Goal: Find specific page/section: Find specific page/section

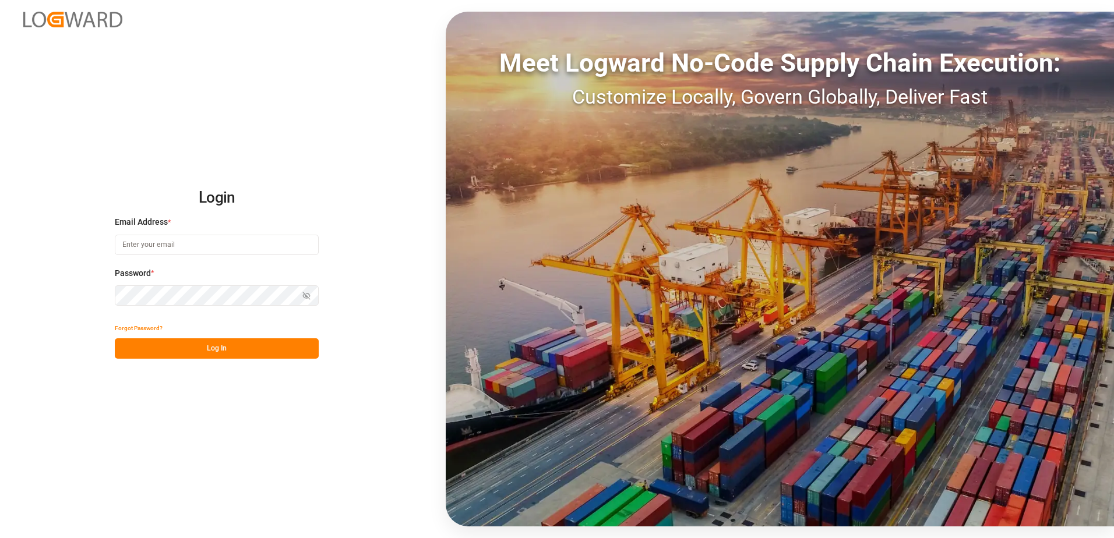
type input "[PERSON_NAME][EMAIL_ADDRESS][DOMAIN_NAME]"
click at [213, 350] on button "Log In" at bounding box center [217, 349] width 204 height 20
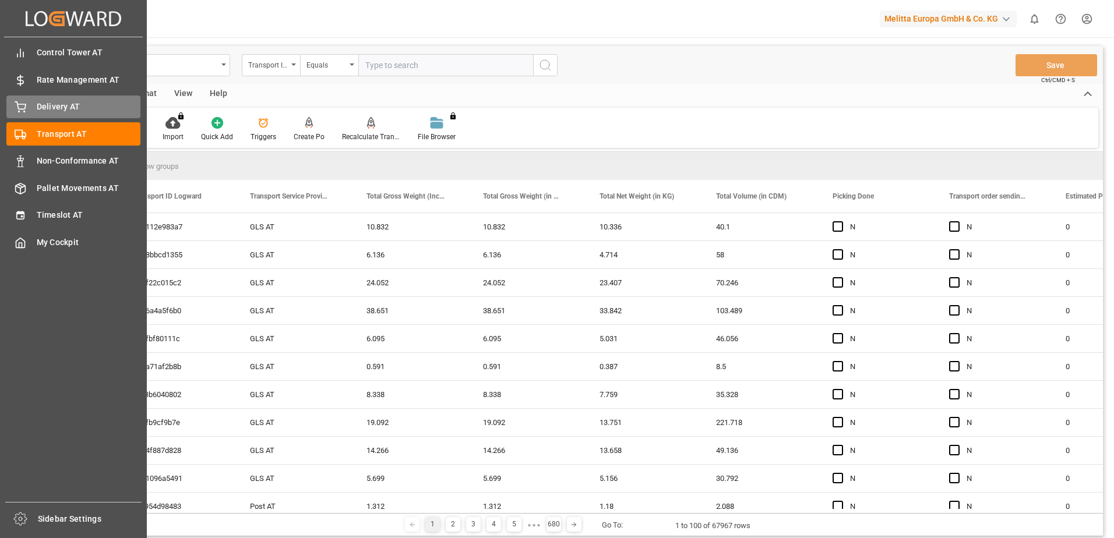
click at [26, 110] on div "Delivery AT Delivery AT" at bounding box center [73, 107] width 134 height 23
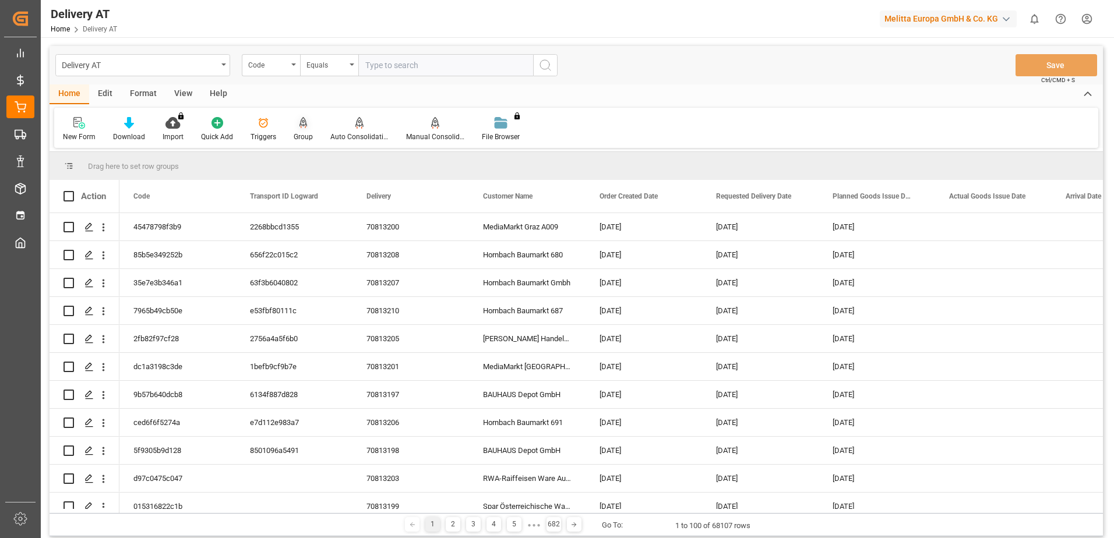
click at [304, 128] on icon at bounding box center [304, 123] width 8 height 12
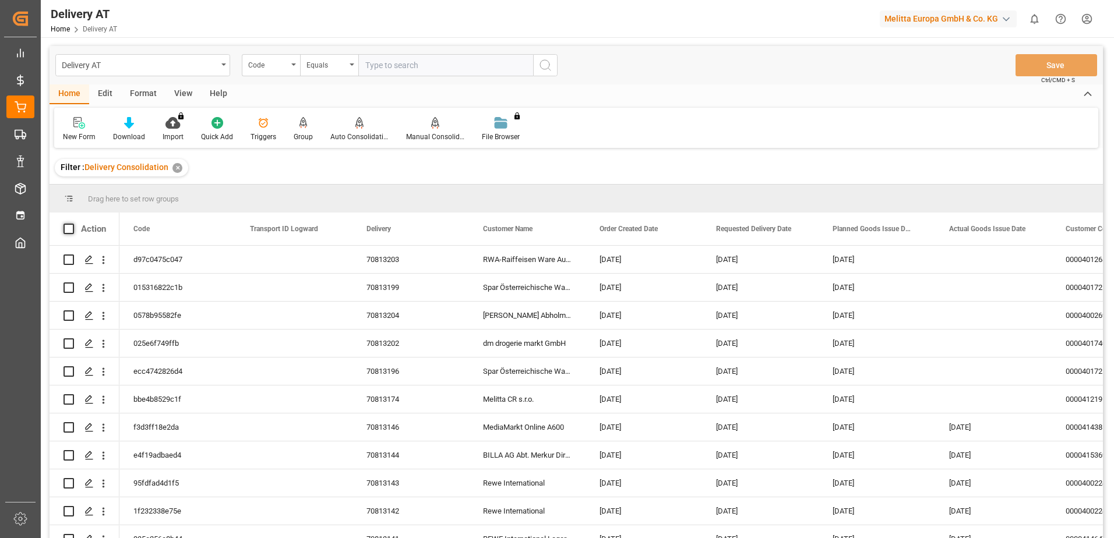
click at [67, 227] on span at bounding box center [69, 229] width 10 height 10
click at [72, 224] on input "checkbox" at bounding box center [72, 224] width 0 height 0
checkbox input "true"
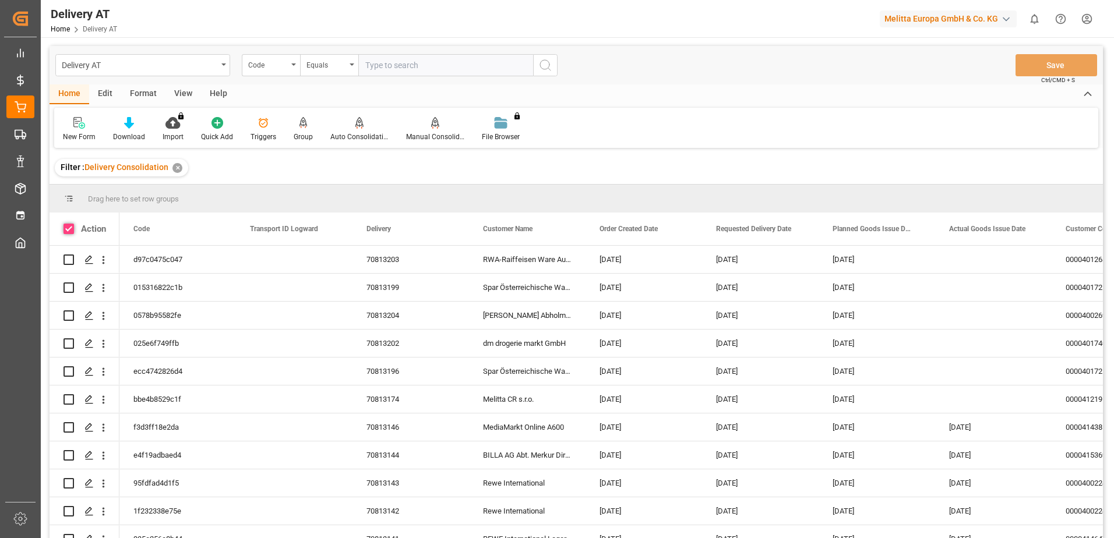
checkbox input "true"
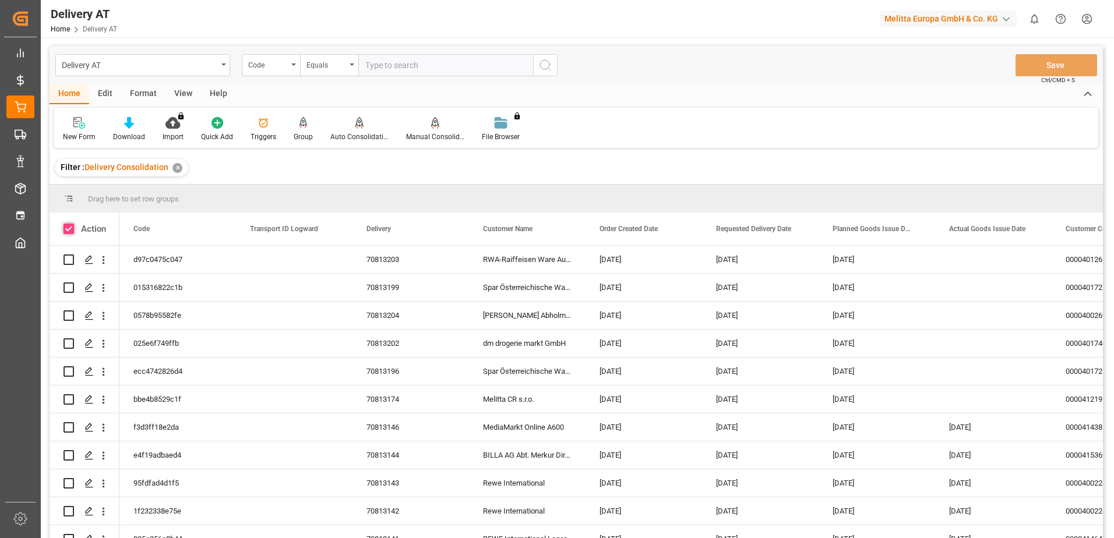
checkbox input "true"
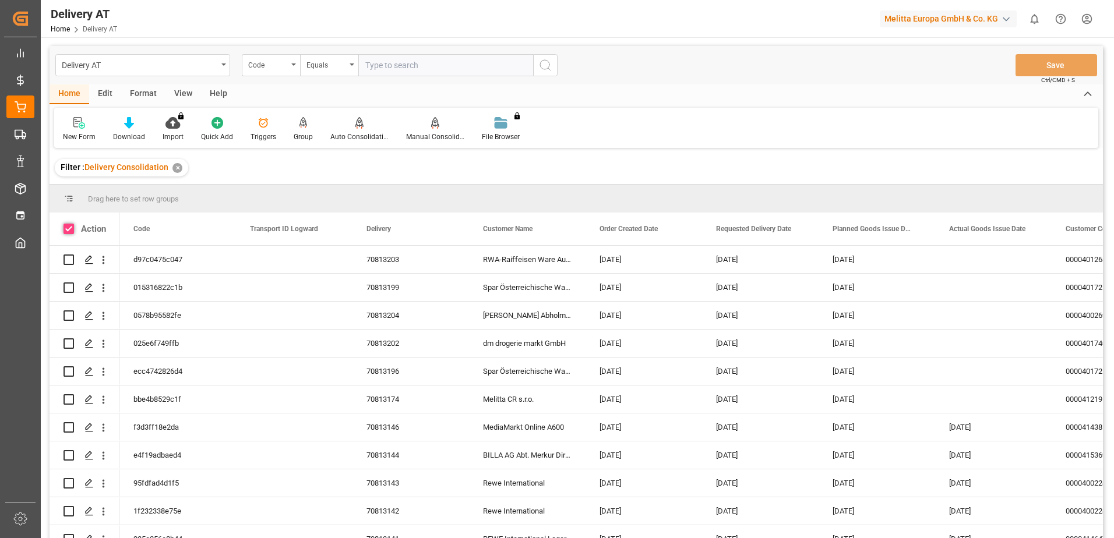
checkbox input "true"
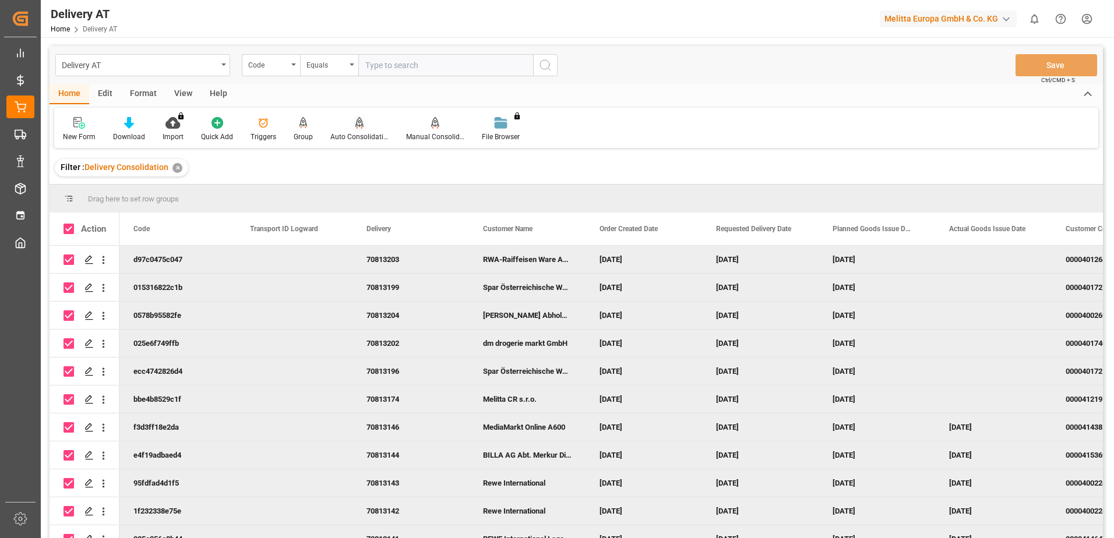
click at [354, 129] on div "Auto Consolidation" at bounding box center [360, 130] width 76 height 26
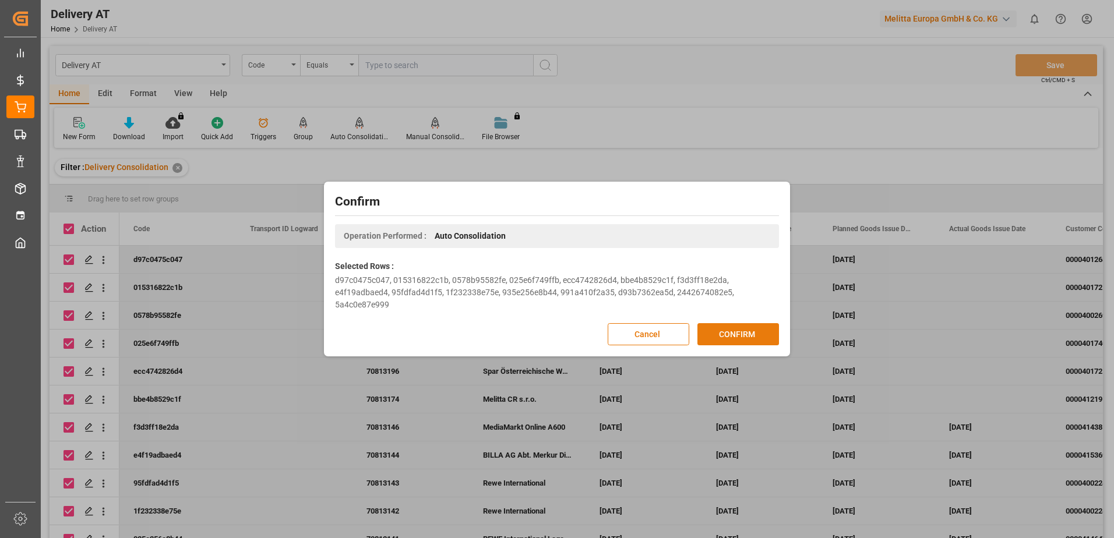
click at [744, 333] on button "CONFIRM" at bounding box center [738, 334] width 82 height 22
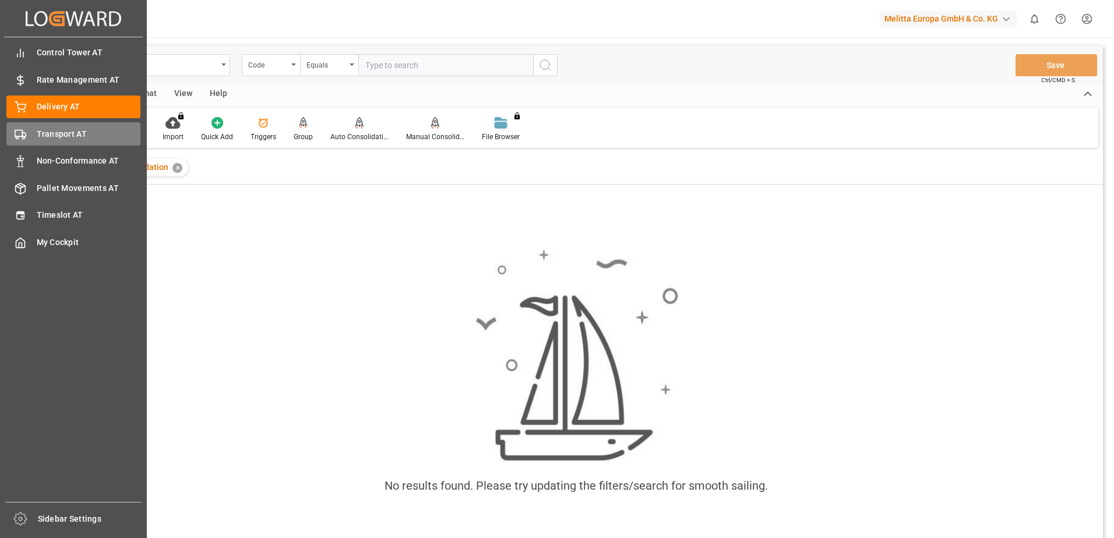
click at [23, 133] on polygon at bounding box center [23, 135] width 3 height 4
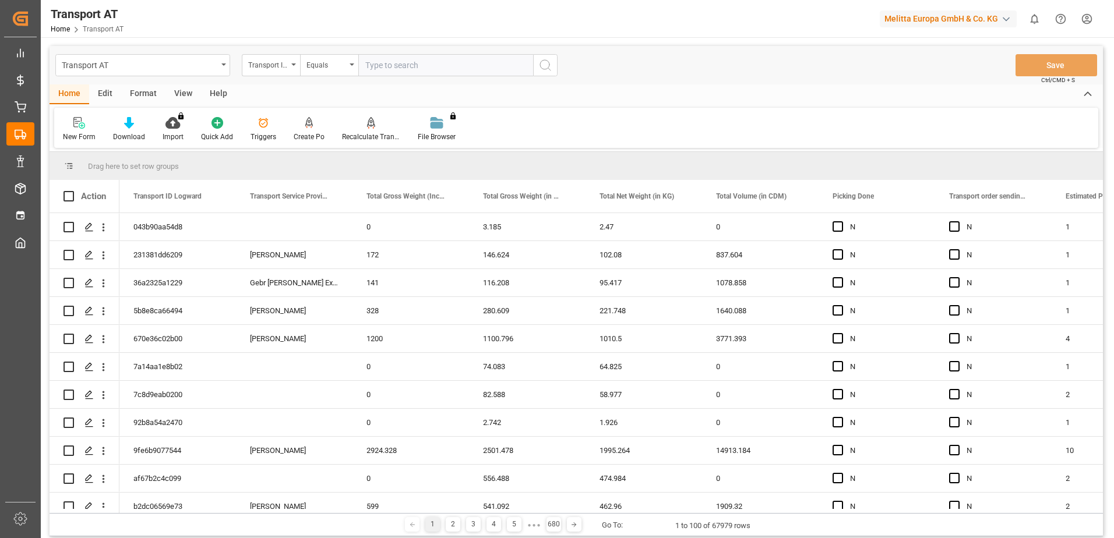
click at [180, 91] on div "View" at bounding box center [183, 94] width 36 height 20
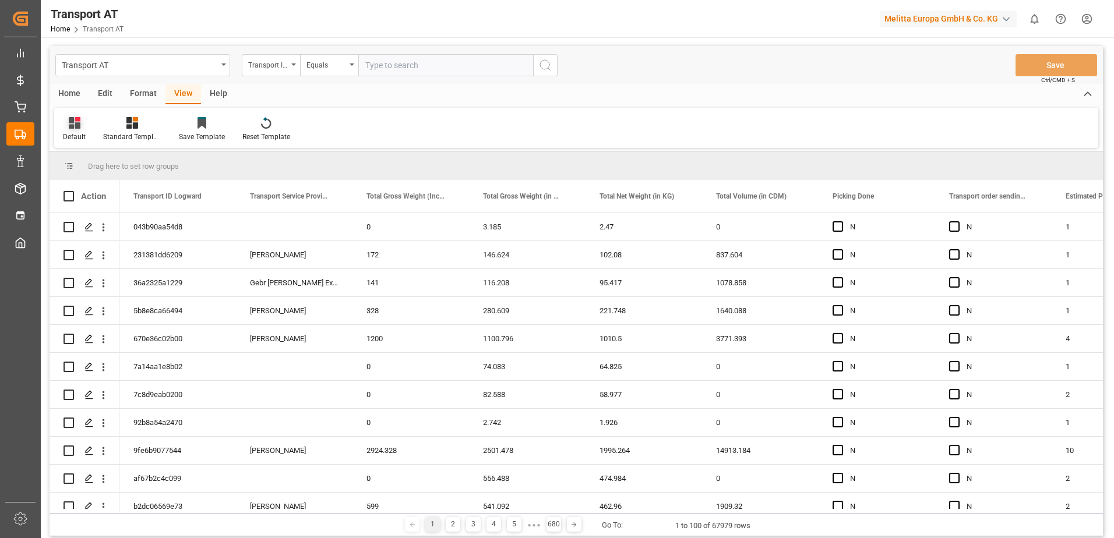
click at [78, 125] on icon at bounding box center [75, 123] width 12 height 12
click at [76, 186] on div "Data" at bounding box center [120, 188] width 102 height 12
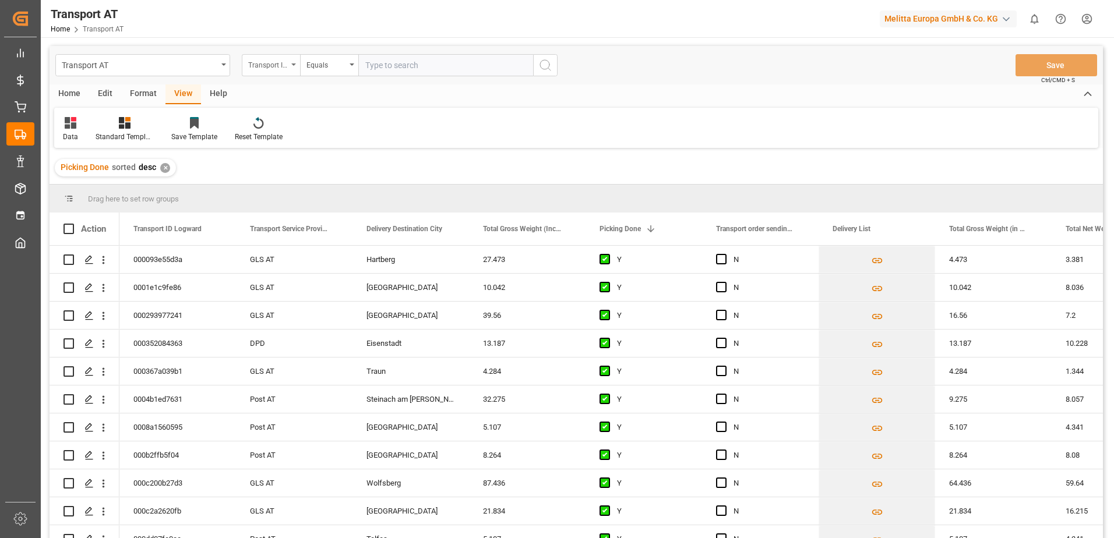
click at [259, 64] on div "Transport ID Logward" at bounding box center [268, 63] width 40 height 13
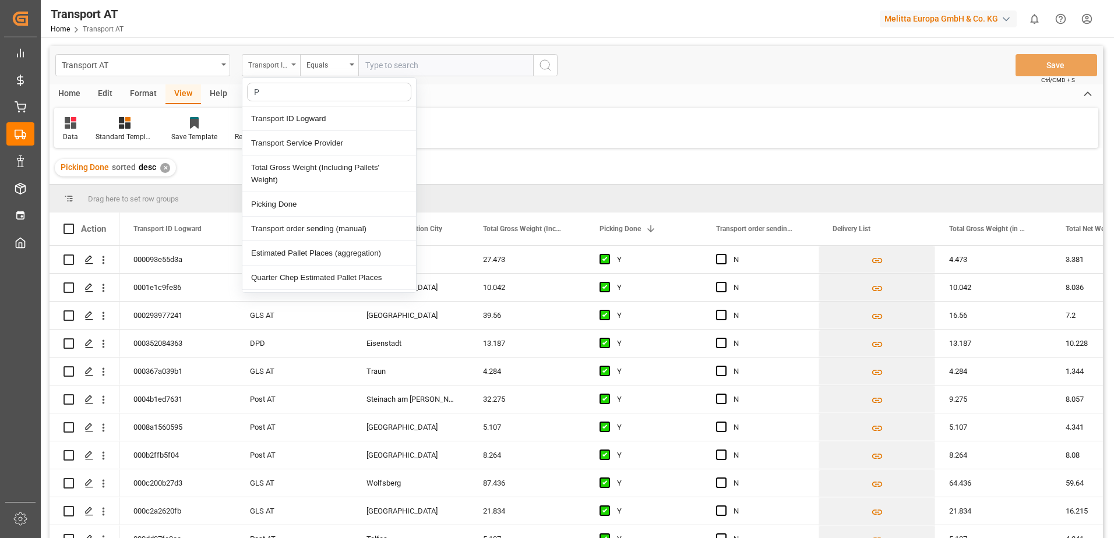
type input "Pi"
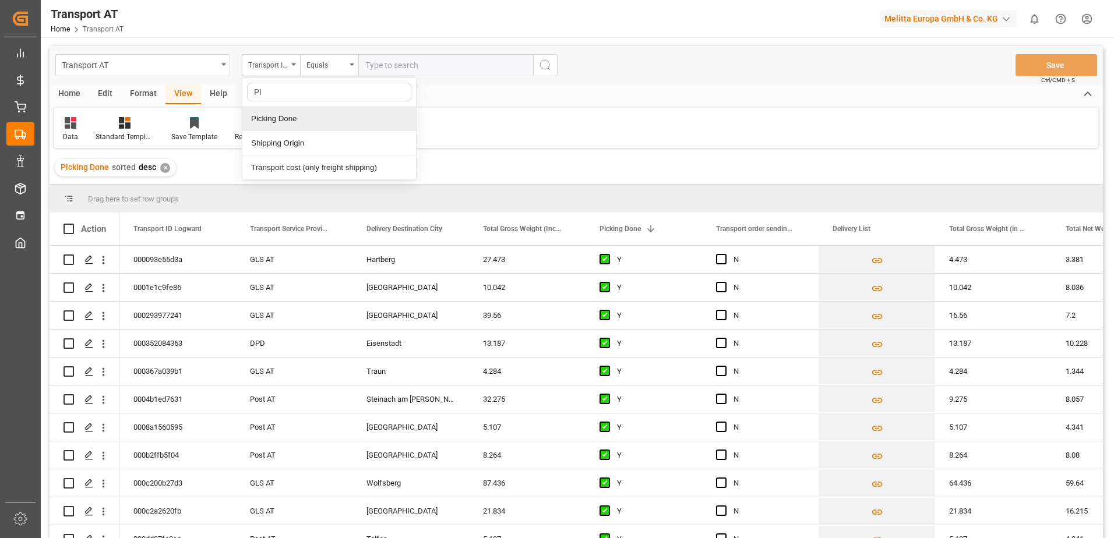
click at [258, 118] on div "Picking Done" at bounding box center [329, 119] width 174 height 24
click at [396, 65] on input "text" at bounding box center [445, 65] width 175 height 22
type input "Y"
click at [282, 64] on div "Picking Done" at bounding box center [268, 63] width 40 height 13
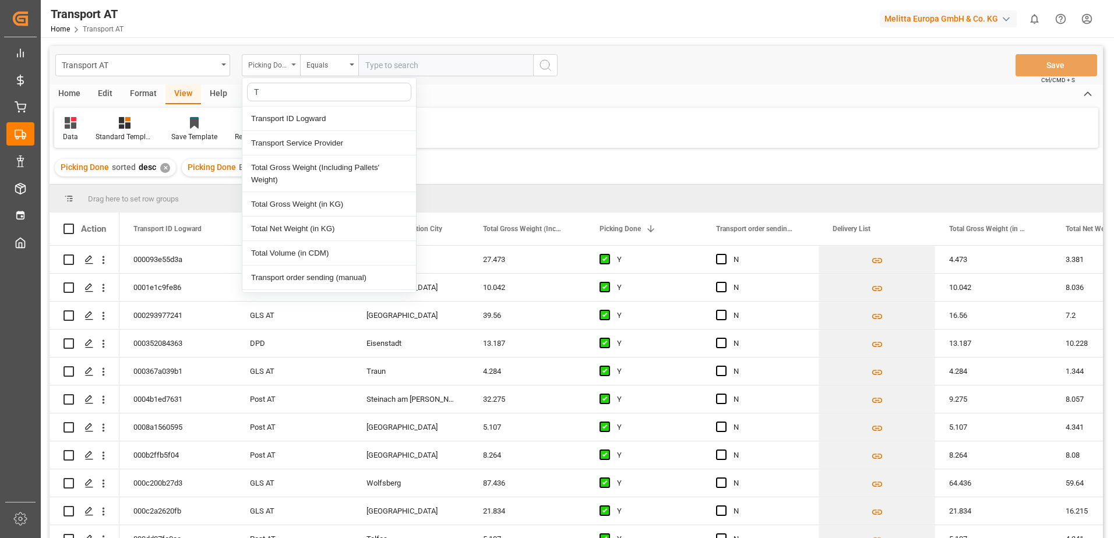
type input "Tr"
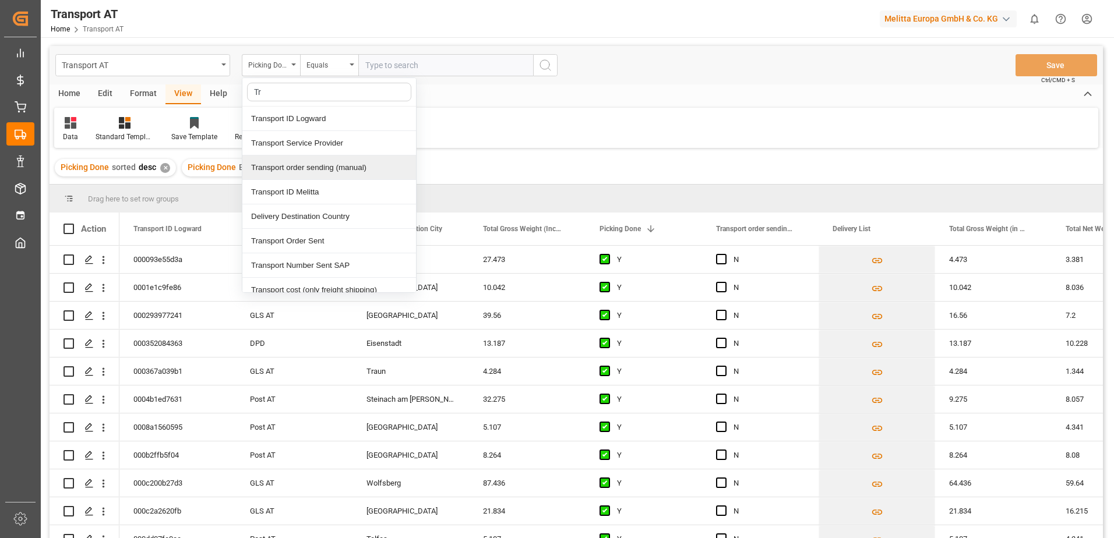
click at [334, 174] on div "Transport order sending (manual)" at bounding box center [329, 168] width 174 height 24
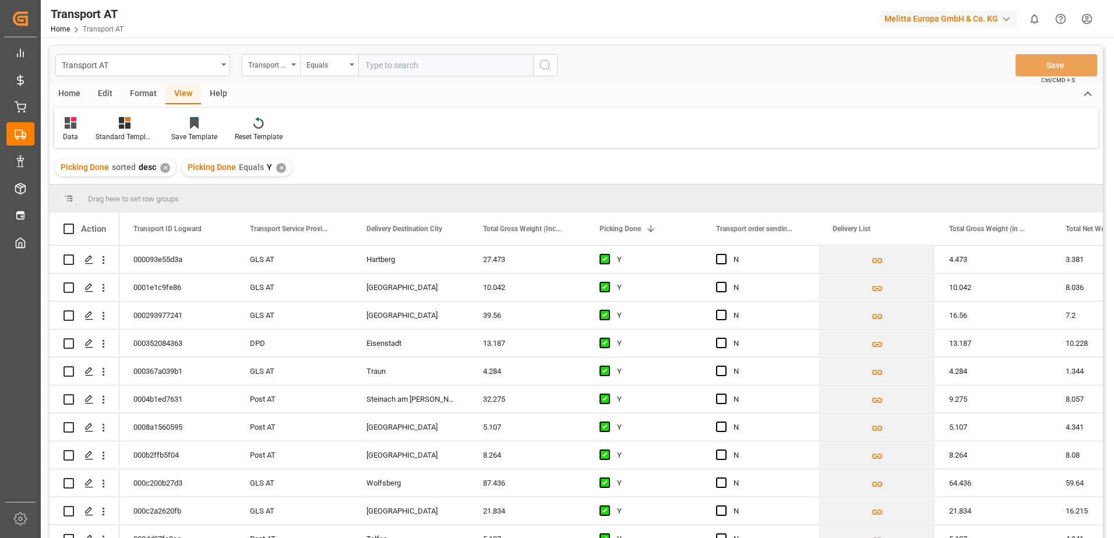
click at [401, 68] on input "text" at bounding box center [445, 65] width 175 height 22
type input "N"
click at [264, 66] on div "Transport order sending (manual)" at bounding box center [268, 63] width 40 height 13
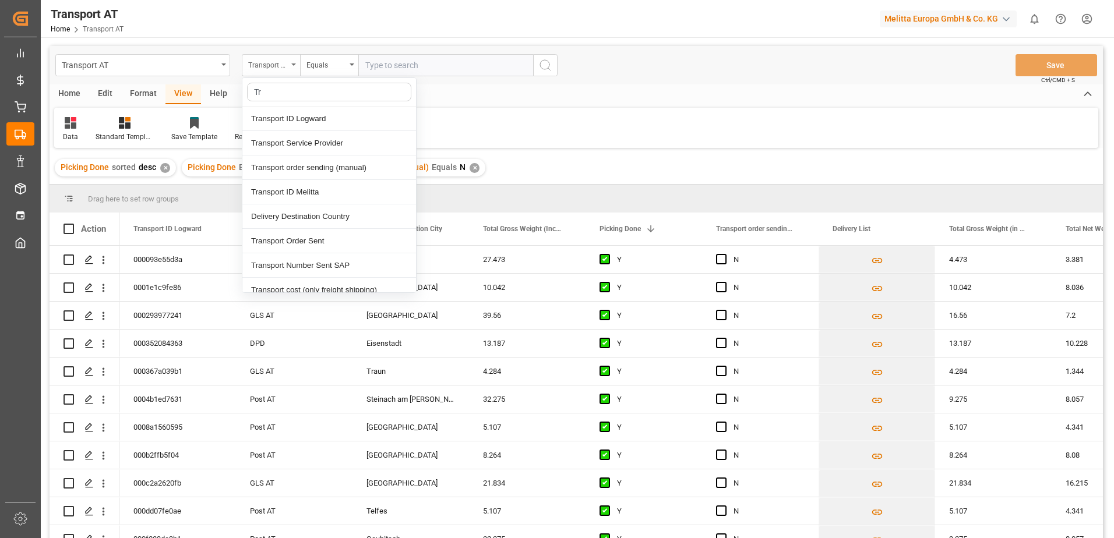
type input "Tra"
click at [327, 139] on div "Transport Service Provider" at bounding box center [329, 143] width 174 height 24
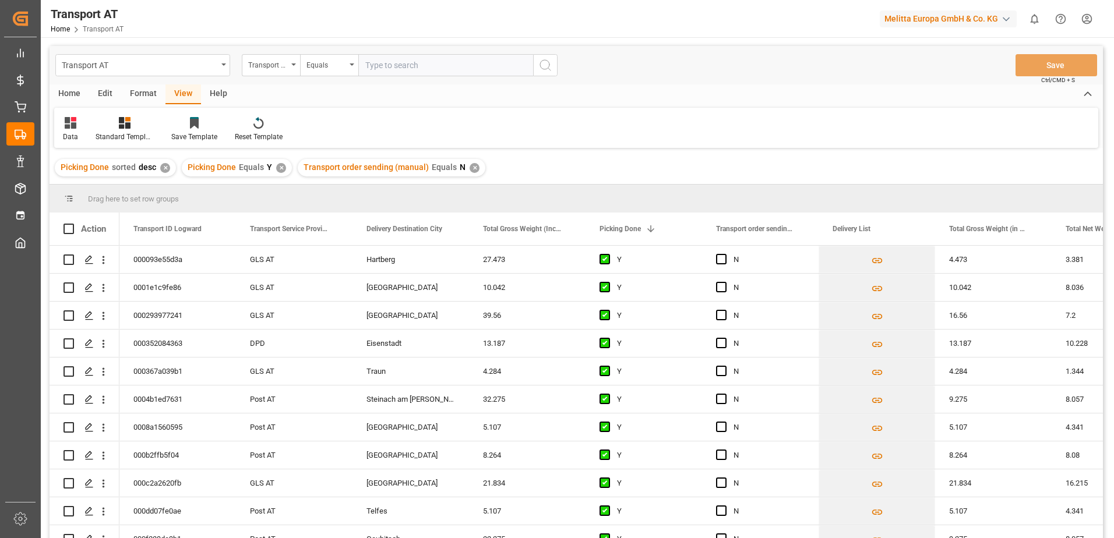
click at [383, 65] on input "text" at bounding box center [445, 65] width 175 height 22
type input "Gebr Weiss"
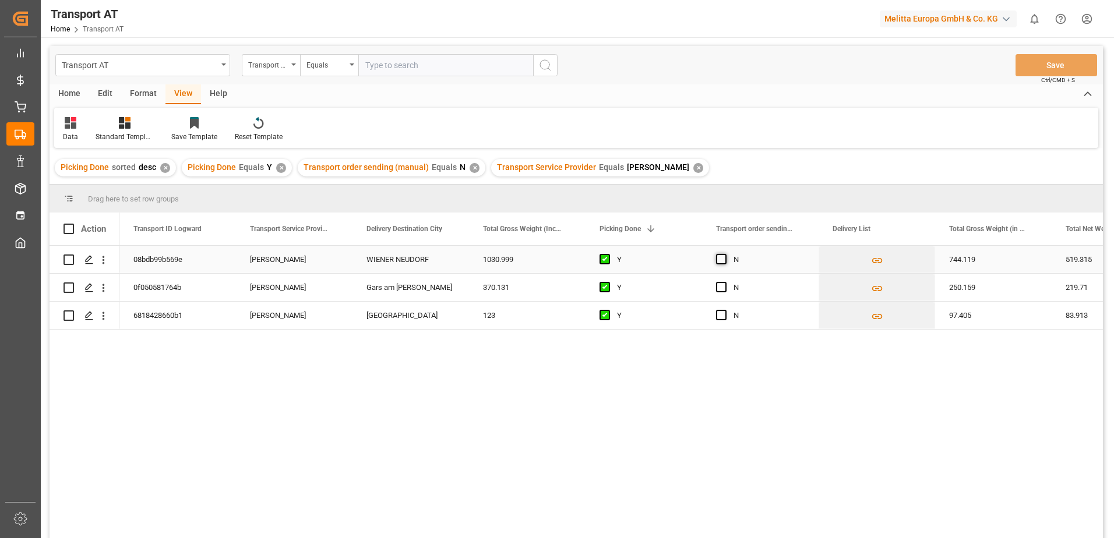
click at [723, 260] on span "Press SPACE to select this row." at bounding box center [721, 259] width 10 height 10
click at [725, 254] on input "Press SPACE to select this row." at bounding box center [725, 254] width 0 height 0
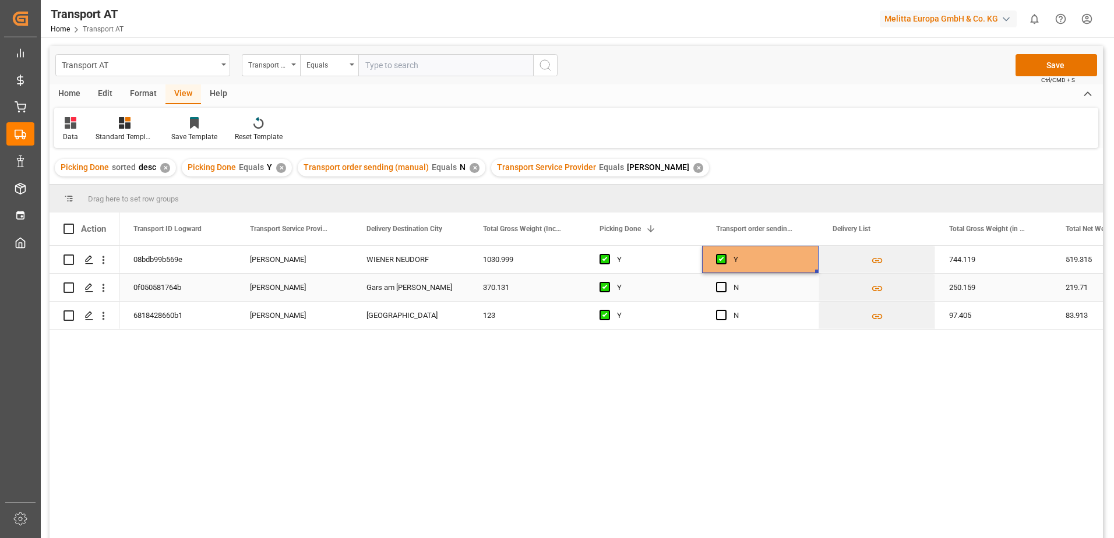
click at [719, 280] on div "Press SPACE to select this row." at bounding box center [724, 287] width 17 height 27
click at [722, 318] on span "Press SPACE to select this row." at bounding box center [721, 315] width 10 height 10
click at [725, 310] on input "Press SPACE to select this row." at bounding box center [725, 310] width 0 height 0
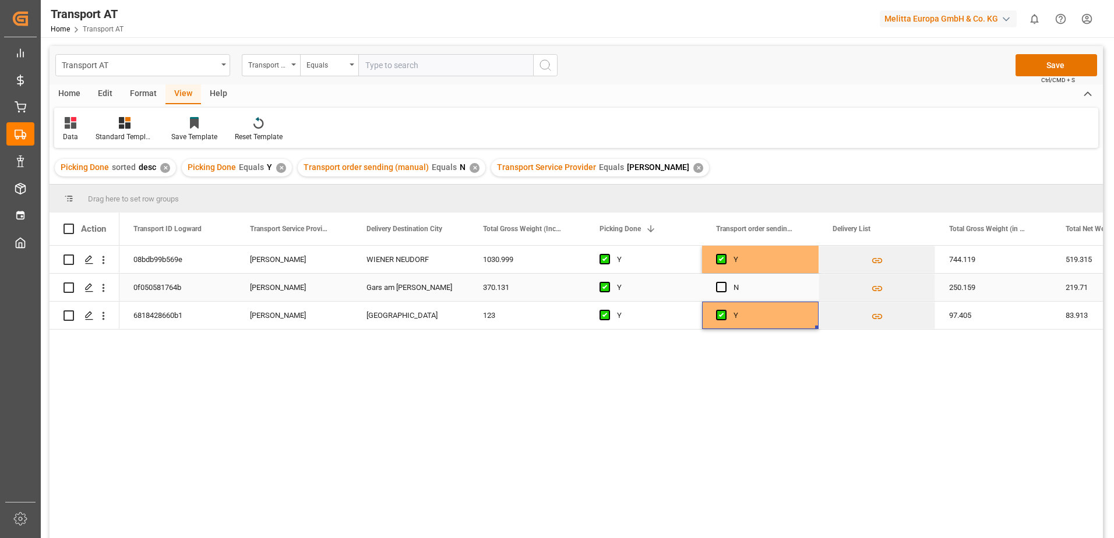
click at [727, 290] on div "Press SPACE to select this row." at bounding box center [724, 287] width 17 height 27
click at [723, 289] on span "Press SPACE to select this row." at bounding box center [721, 287] width 10 height 10
click at [725, 282] on input "Press SPACE to select this row." at bounding box center [725, 282] width 0 height 0
click at [1060, 64] on button "Save" at bounding box center [1057, 65] width 82 height 22
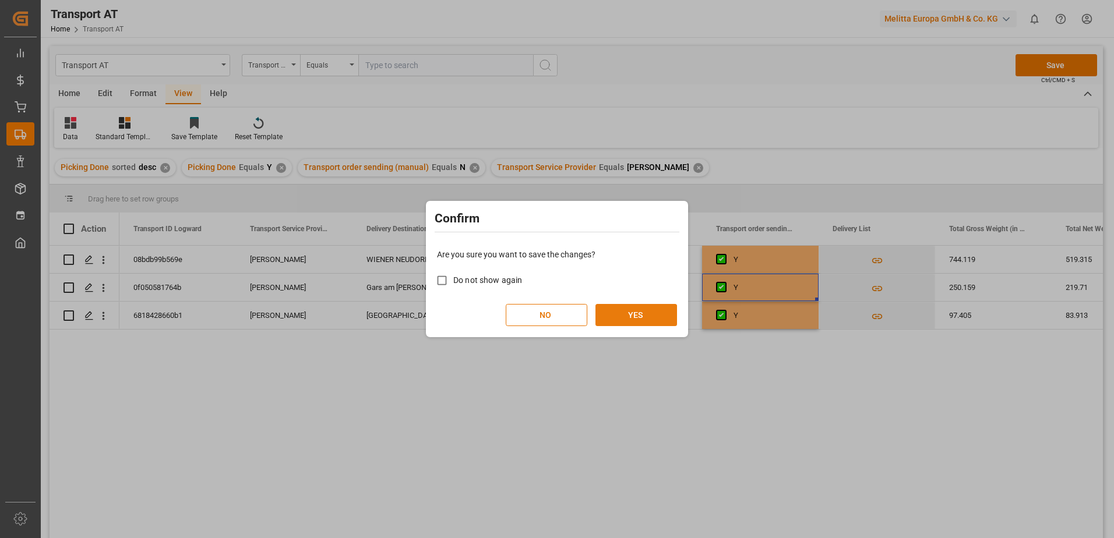
click at [628, 312] on button "YES" at bounding box center [637, 315] width 82 height 22
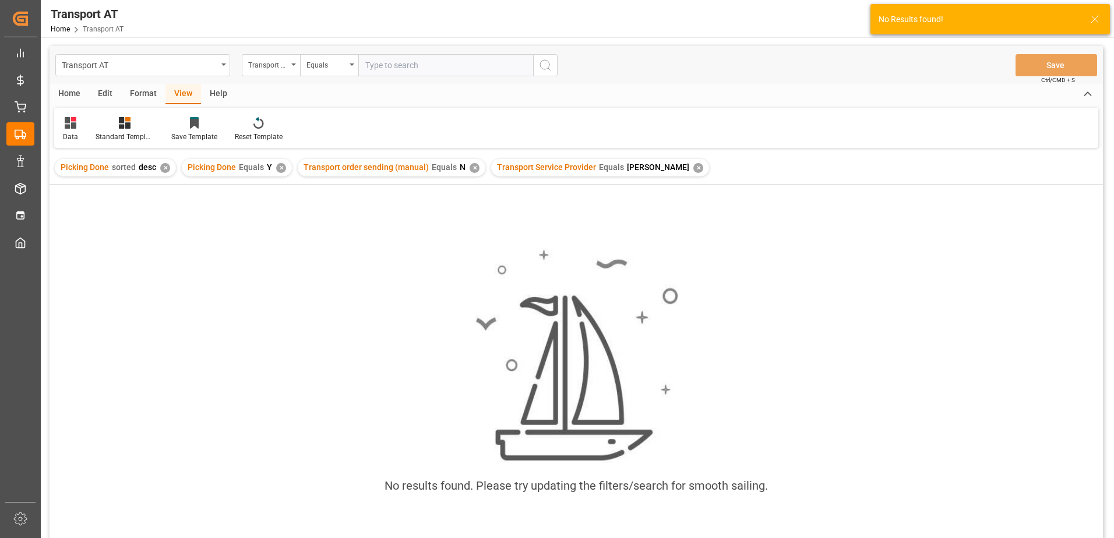
click at [693, 167] on div "✕" at bounding box center [698, 168] width 10 height 10
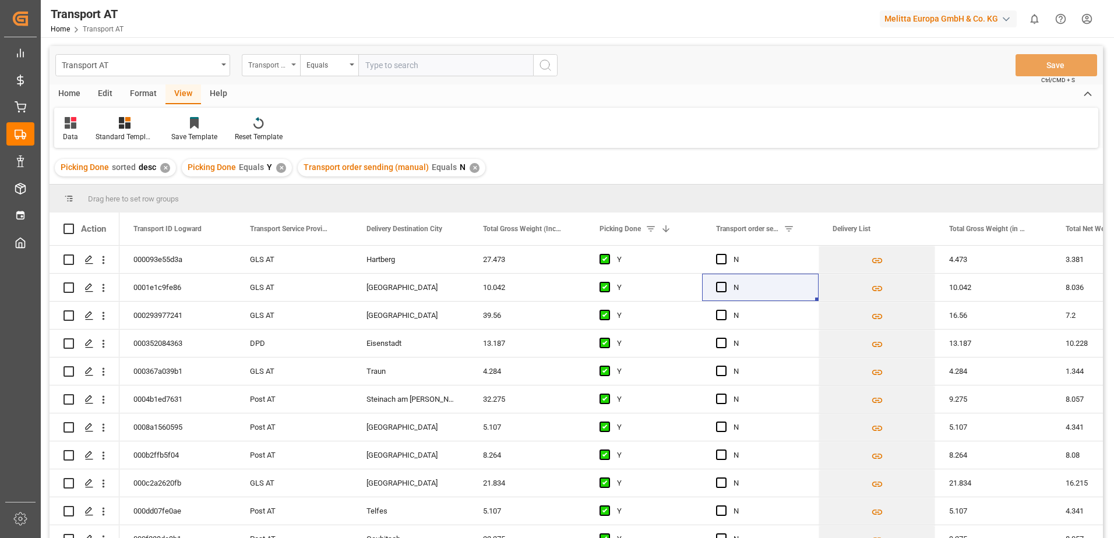
click at [267, 62] on div "Transport Service Provider" at bounding box center [268, 63] width 40 height 13
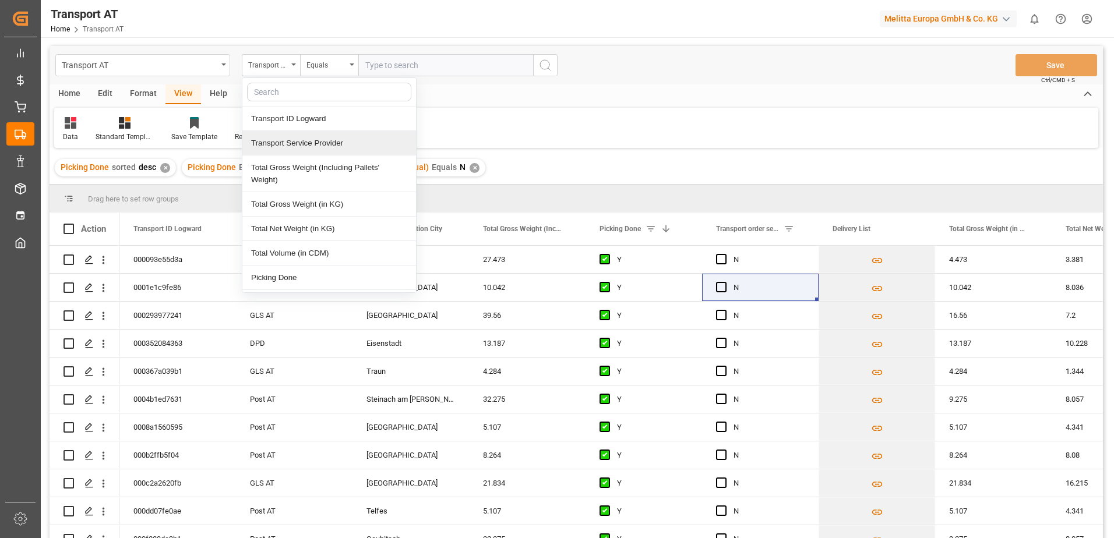
click at [286, 142] on div "Transport Service Provider" at bounding box center [329, 143] width 174 height 24
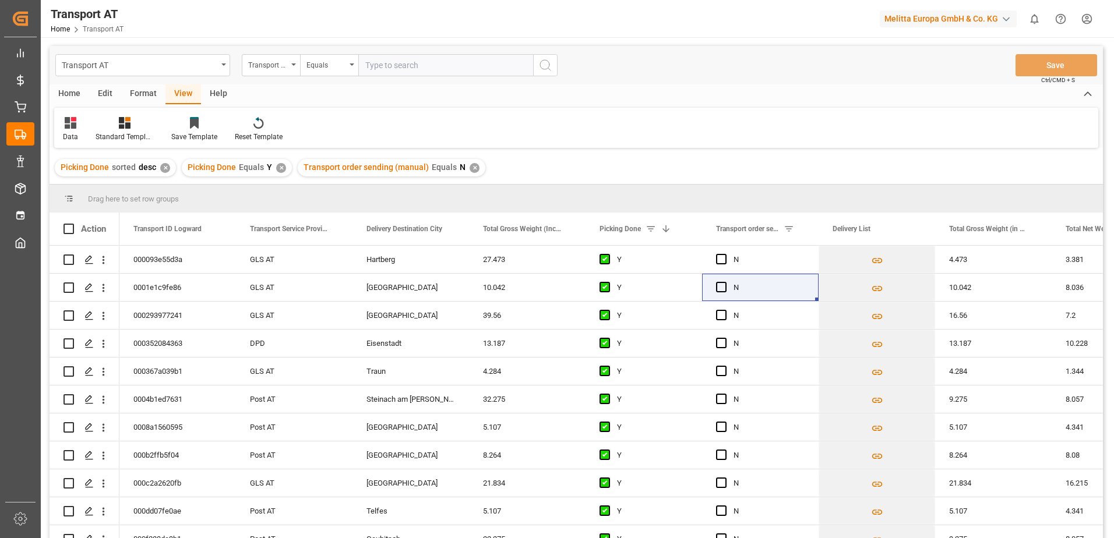
click at [406, 69] on input "text" at bounding box center [445, 65] width 175 height 22
type input "EXPORT Gebr Weiss"
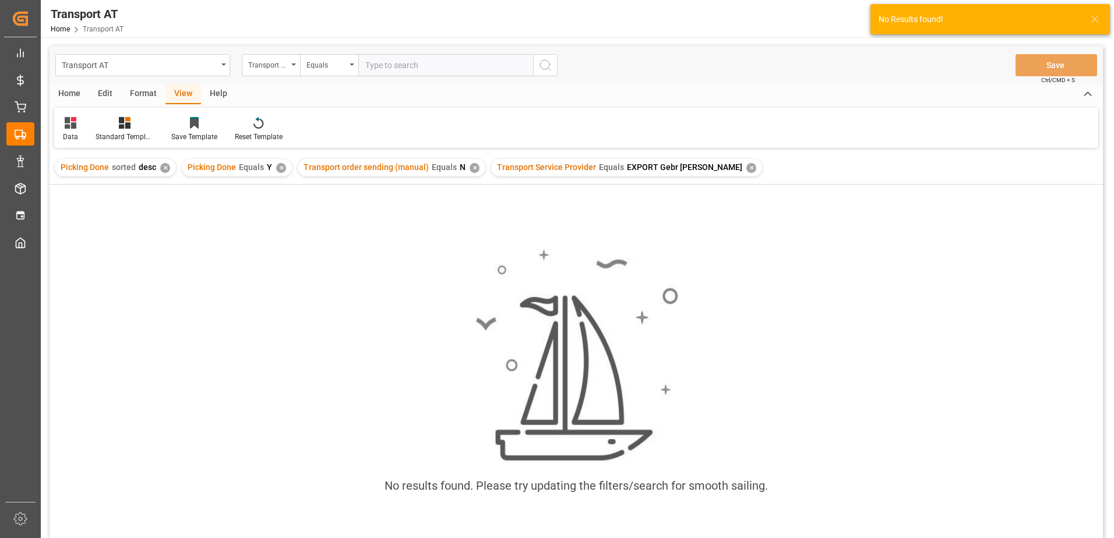
click at [746, 167] on div "✕" at bounding box center [751, 168] width 10 height 10
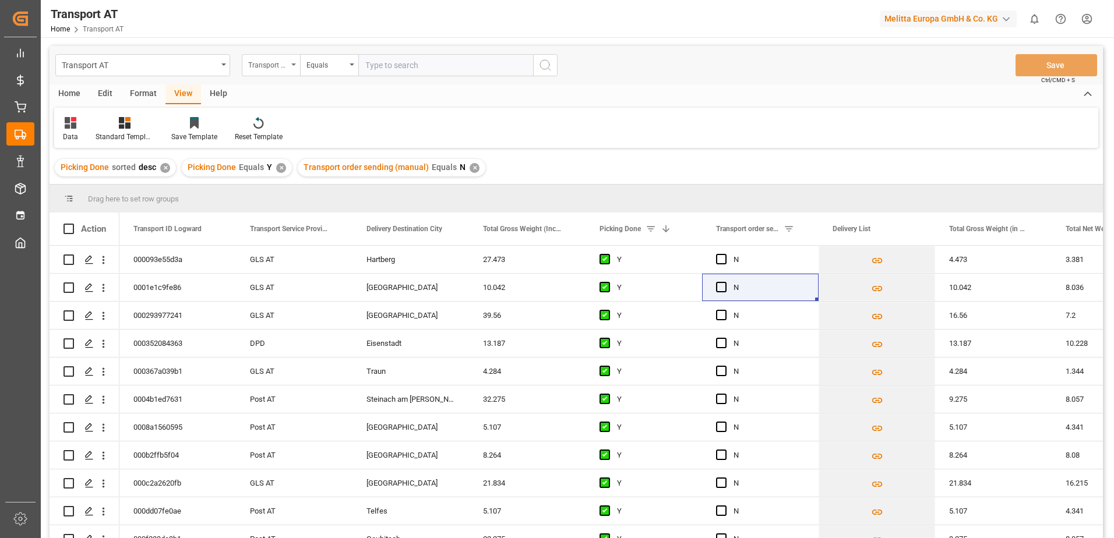
click at [276, 69] on div "Transport Service Provider" at bounding box center [268, 63] width 40 height 13
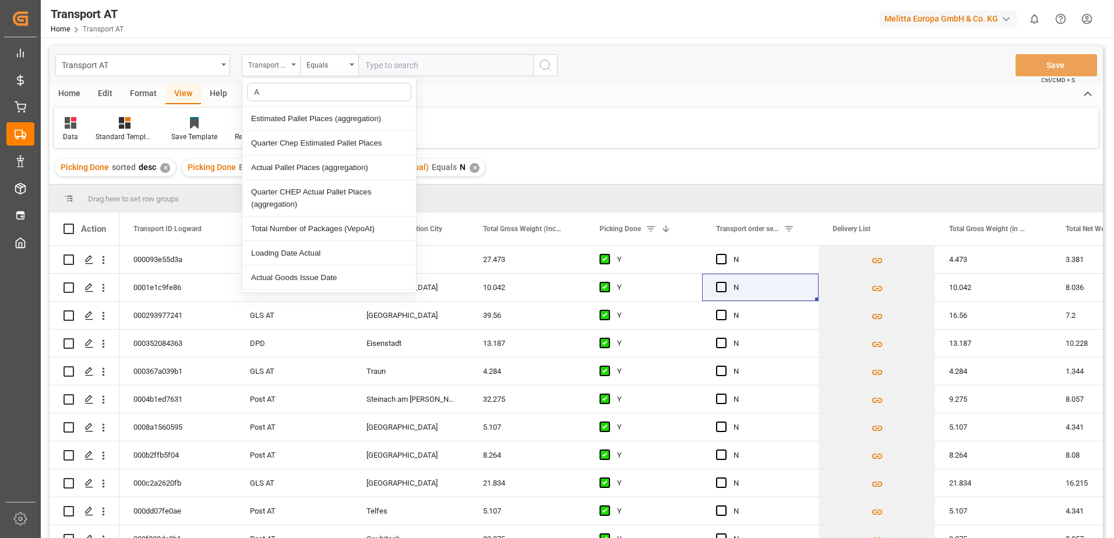
type input "Ac"
click at [293, 170] on div "Actual Pallet Places (aggregation)" at bounding box center [329, 168] width 174 height 24
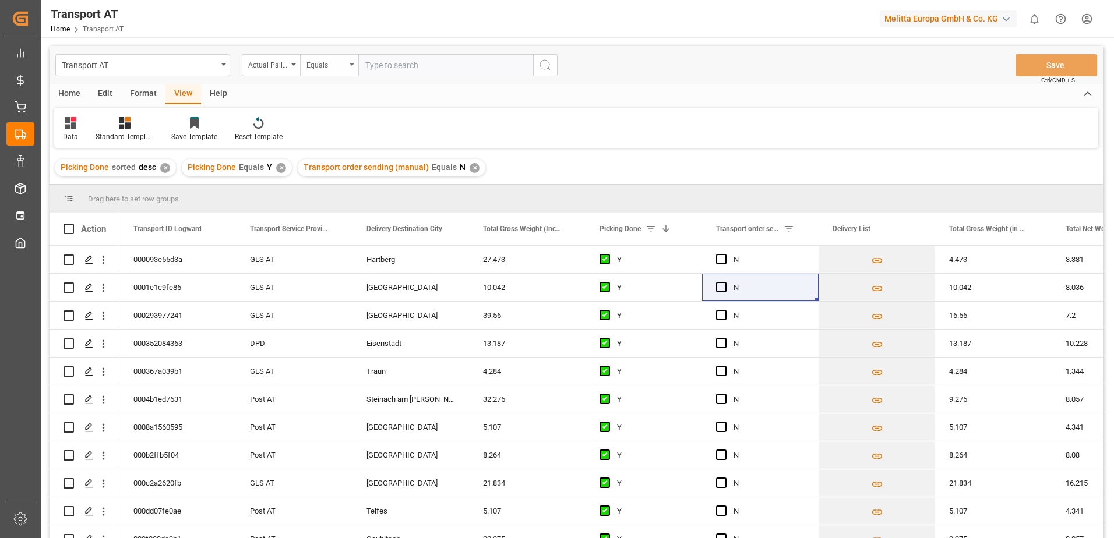
click at [354, 69] on div "Equals" at bounding box center [329, 65] width 58 height 22
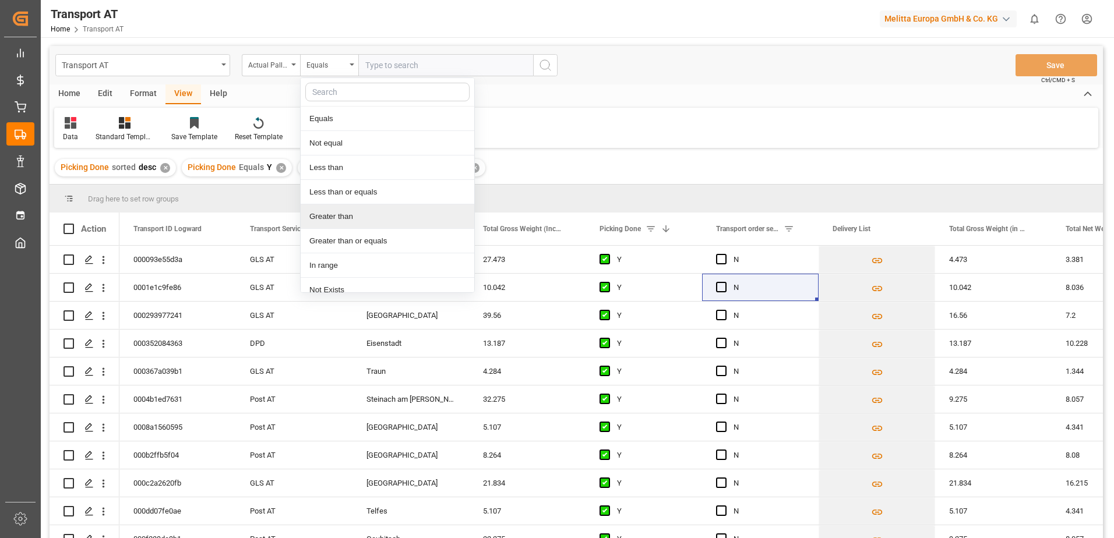
click at [332, 221] on div "Greater than" at bounding box center [388, 217] width 174 height 24
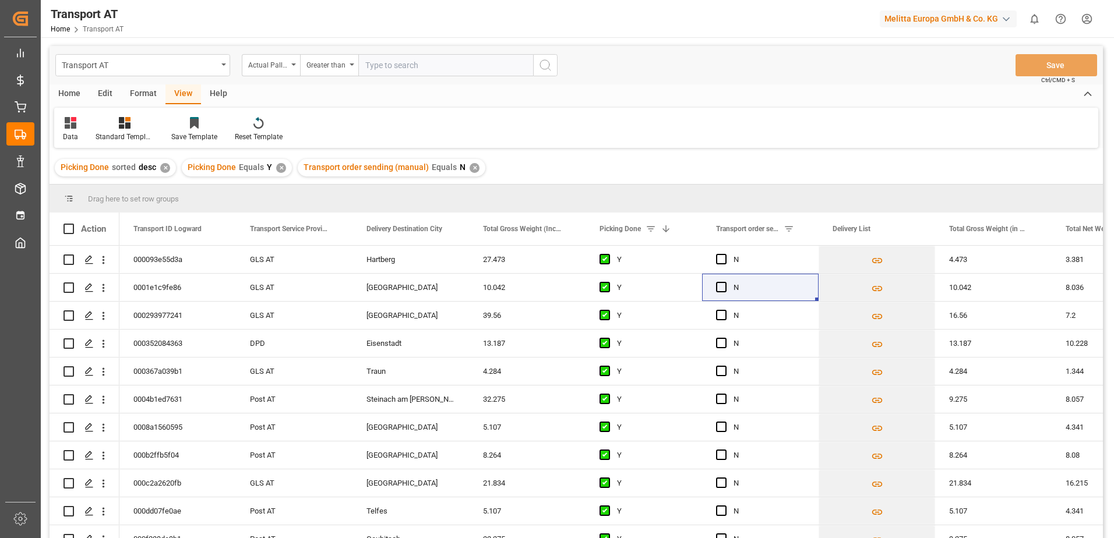
click at [390, 64] on input "number" at bounding box center [445, 65] width 175 height 22
type input "1"
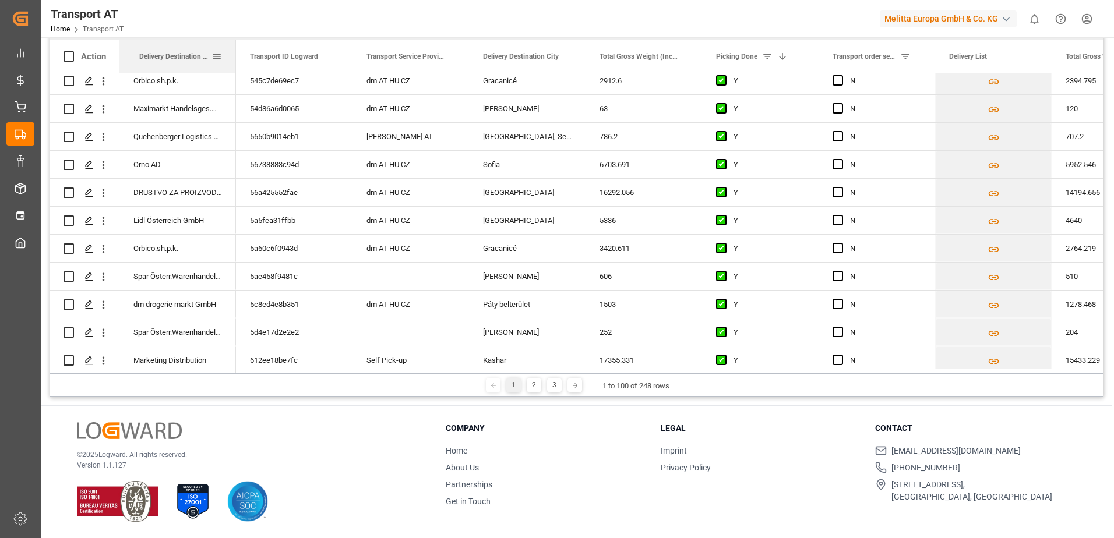
drag, startPoint x: 412, startPoint y: 57, endPoint x: 142, endPoint y: 59, distance: 269.8
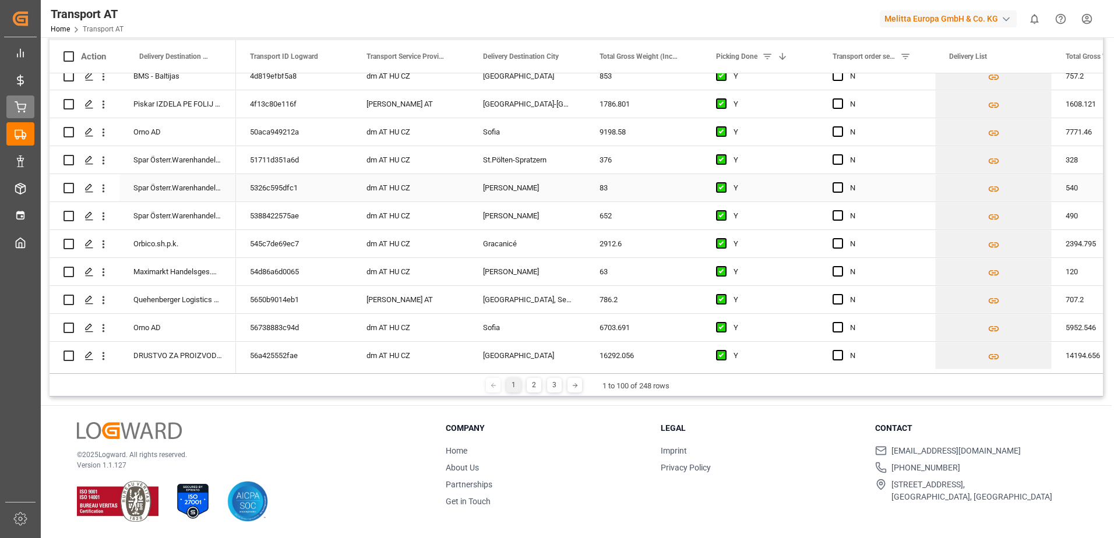
scroll to position [2097, 0]
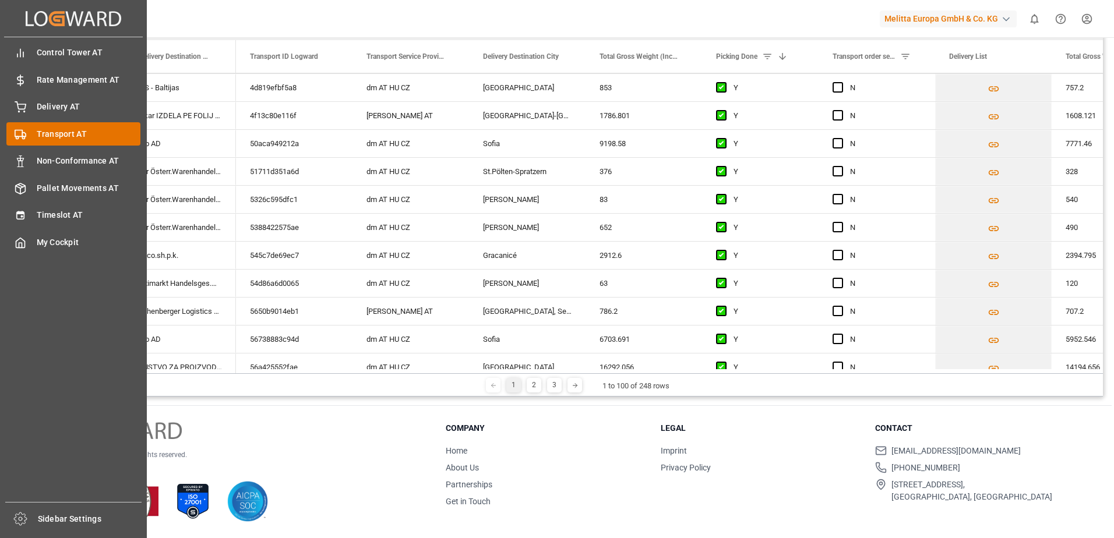
click at [30, 137] on div "Transport AT Transport AT" at bounding box center [73, 133] width 134 height 23
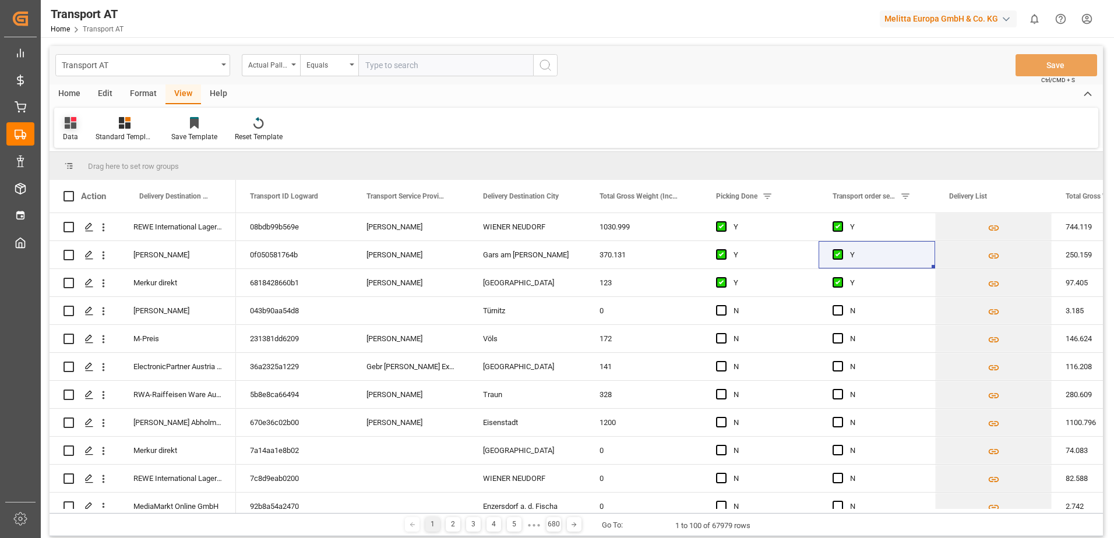
click at [66, 125] on icon at bounding box center [71, 123] width 12 height 12
click at [90, 193] on div "Data" at bounding box center [119, 188] width 102 height 12
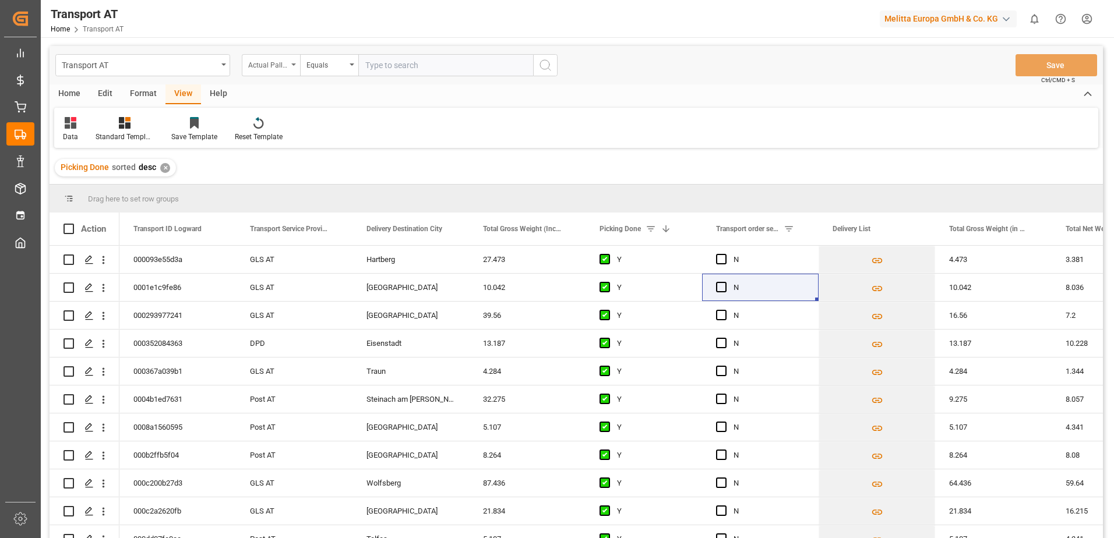
click at [272, 68] on div "Actual Pallet Places (aggregation)" at bounding box center [268, 63] width 40 height 13
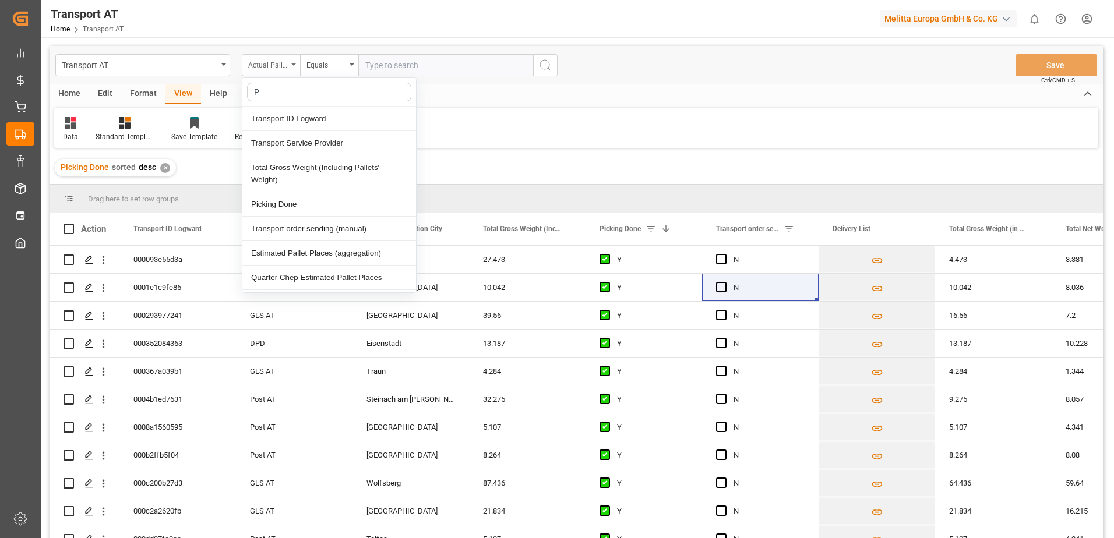
type input "Pi"
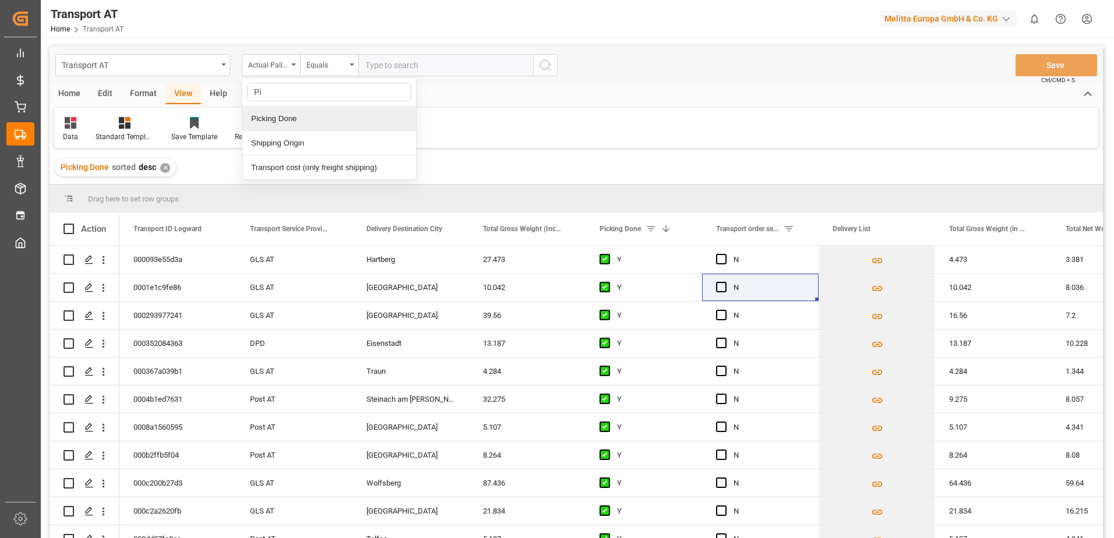
drag, startPoint x: 276, startPoint y: 118, endPoint x: 359, endPoint y: 80, distance: 90.8
click at [277, 118] on div "Picking Done" at bounding box center [329, 119] width 174 height 24
click at [393, 63] on input "text" at bounding box center [445, 65] width 175 height 22
type input "Y"
click at [252, 60] on div "Picking Done" at bounding box center [268, 63] width 40 height 13
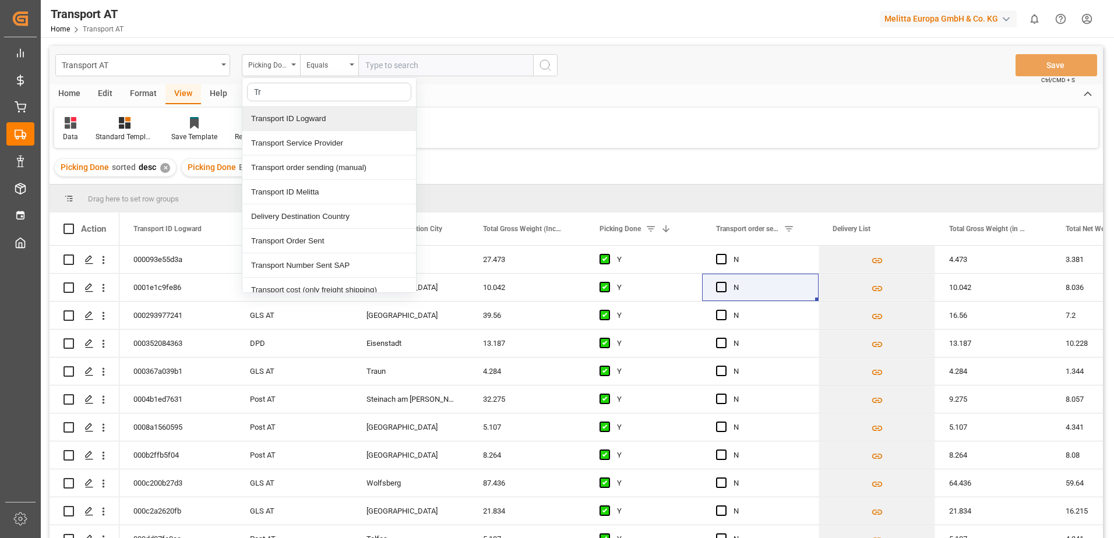
type input "Tra"
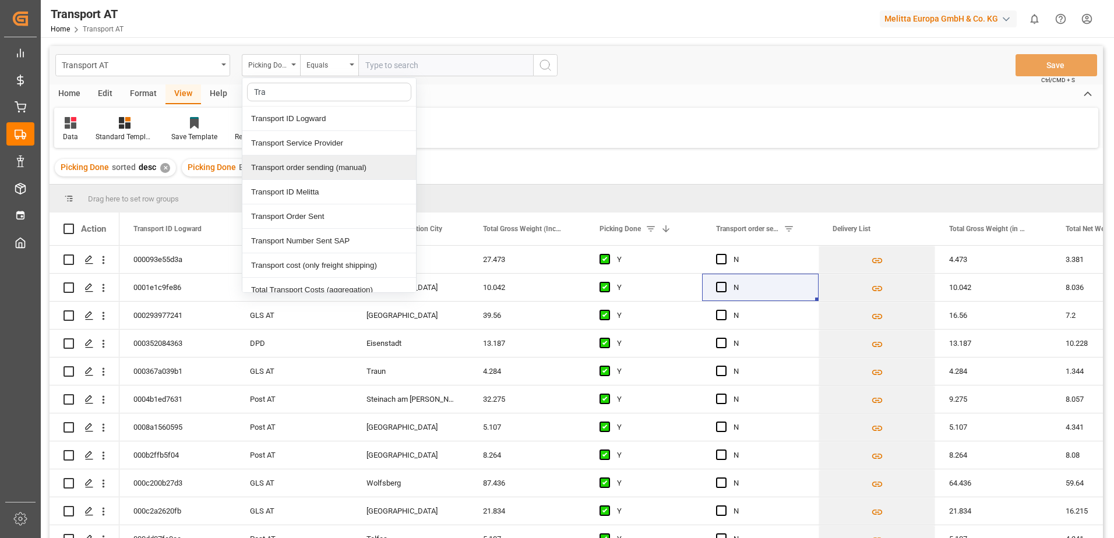
click at [319, 164] on div "Transport order sending (manual)" at bounding box center [329, 168] width 174 height 24
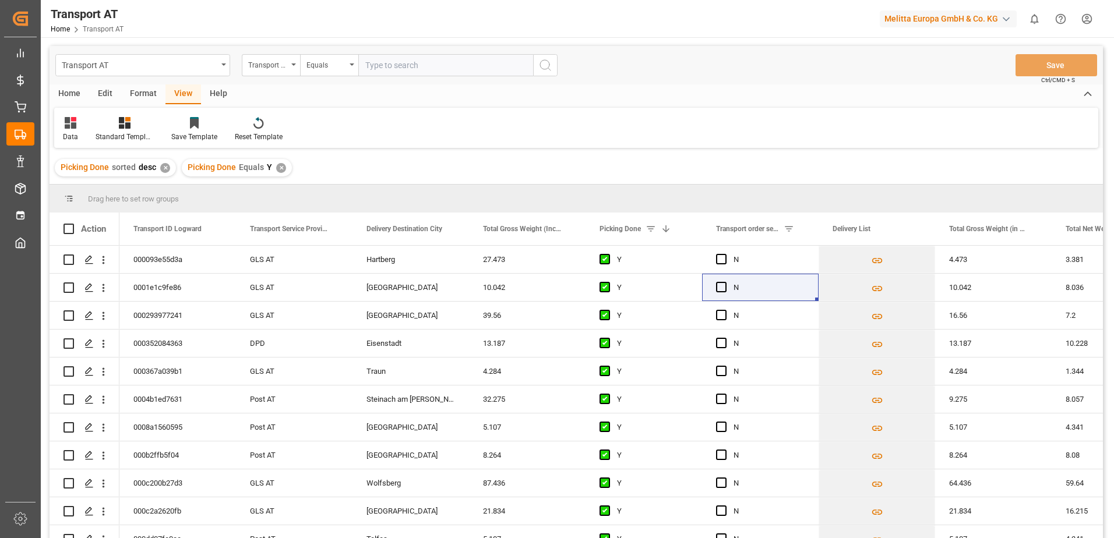
click at [396, 62] on input "text" at bounding box center [445, 65] width 175 height 22
type input "N"
click at [276, 60] on div "Transport order sending (manual)" at bounding box center [268, 63] width 40 height 13
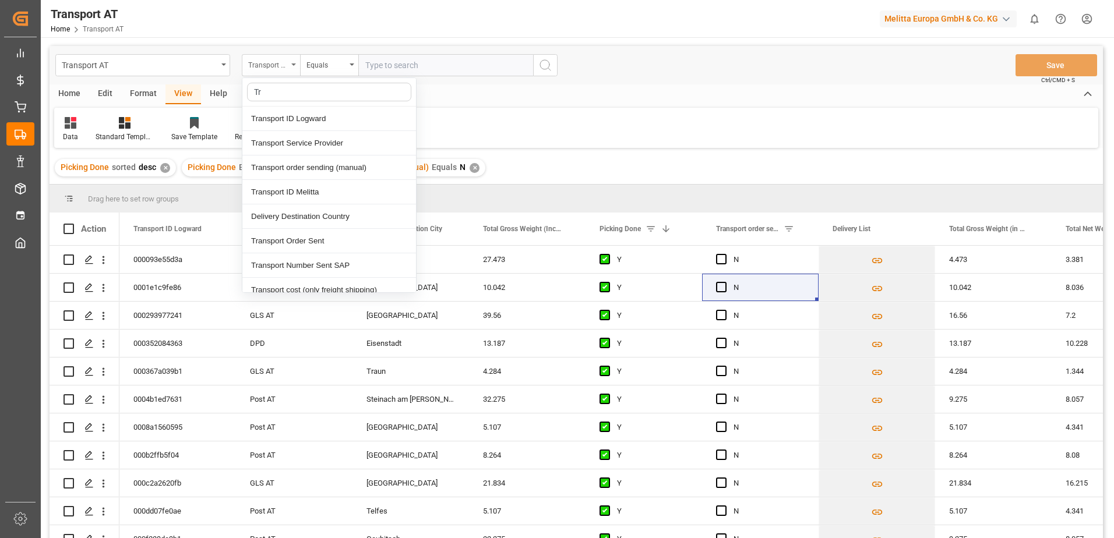
type input "Tra"
click at [306, 149] on div "Transport Service Provider" at bounding box center [329, 143] width 174 height 24
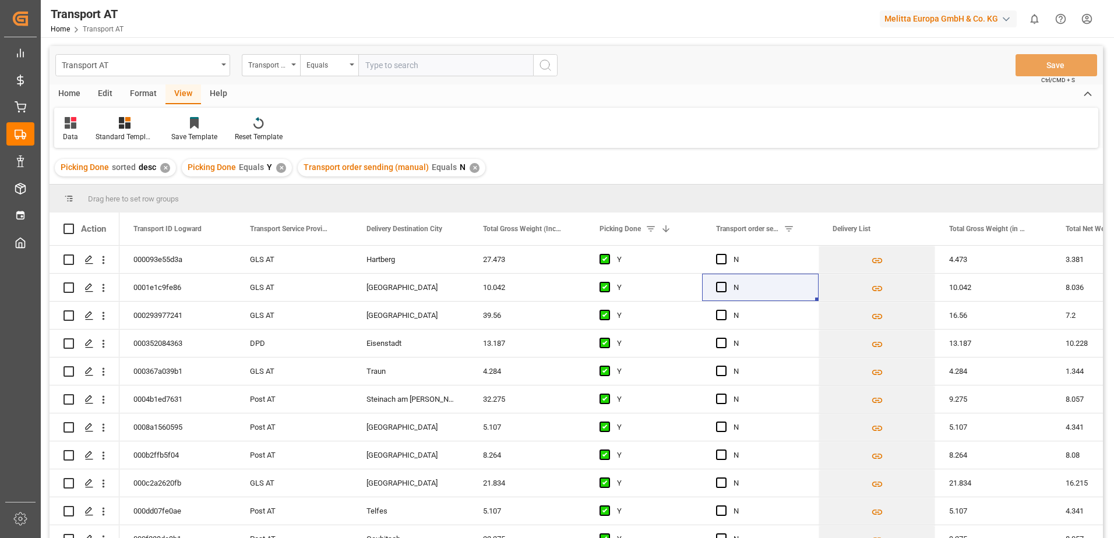
click at [375, 64] on input "text" at bounding box center [445, 65] width 175 height 22
type input "Gebr Weis"
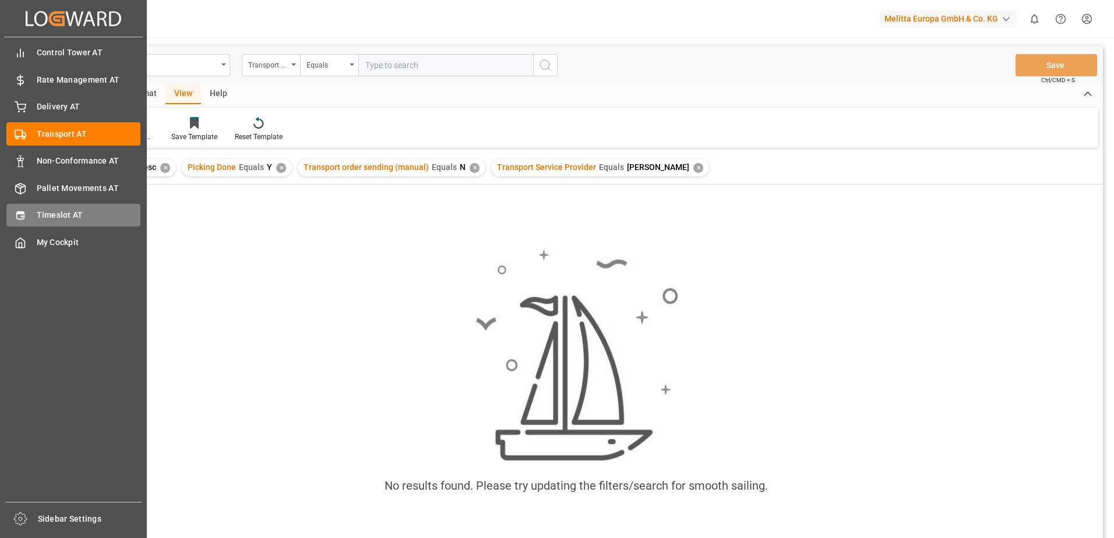
click at [26, 208] on div "Timeslot AT Timeslot AT" at bounding box center [73, 215] width 134 height 23
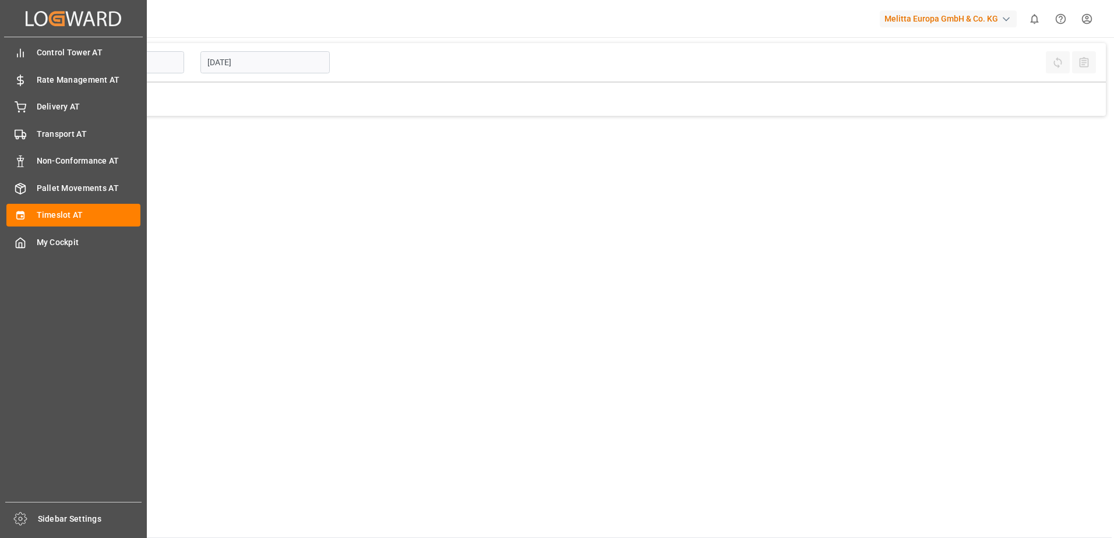
type input "Inbound AT"
